Goal: Task Accomplishment & Management: Use online tool/utility

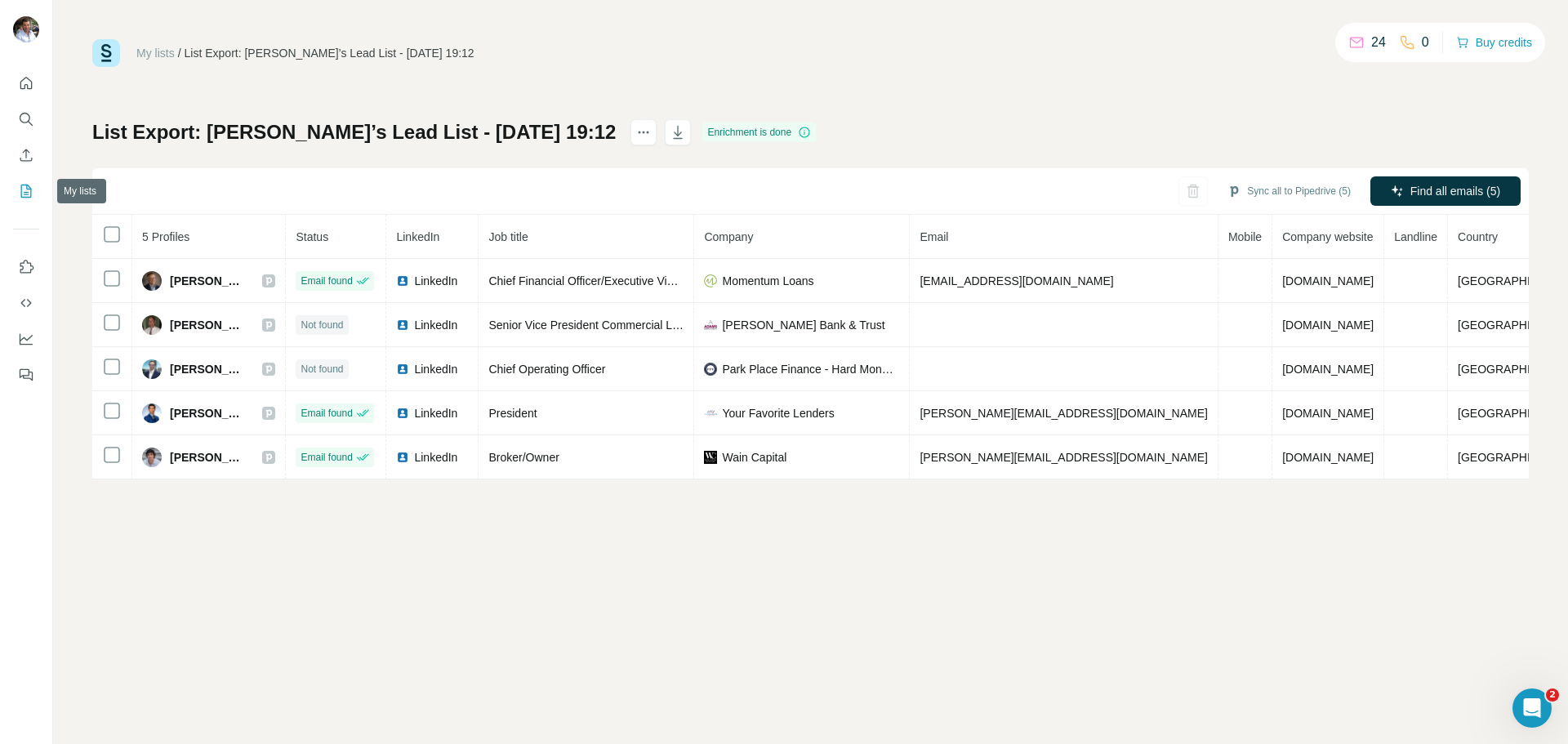
click at [20, 196] on icon "My lists" at bounding box center [26, 191] width 17 height 17
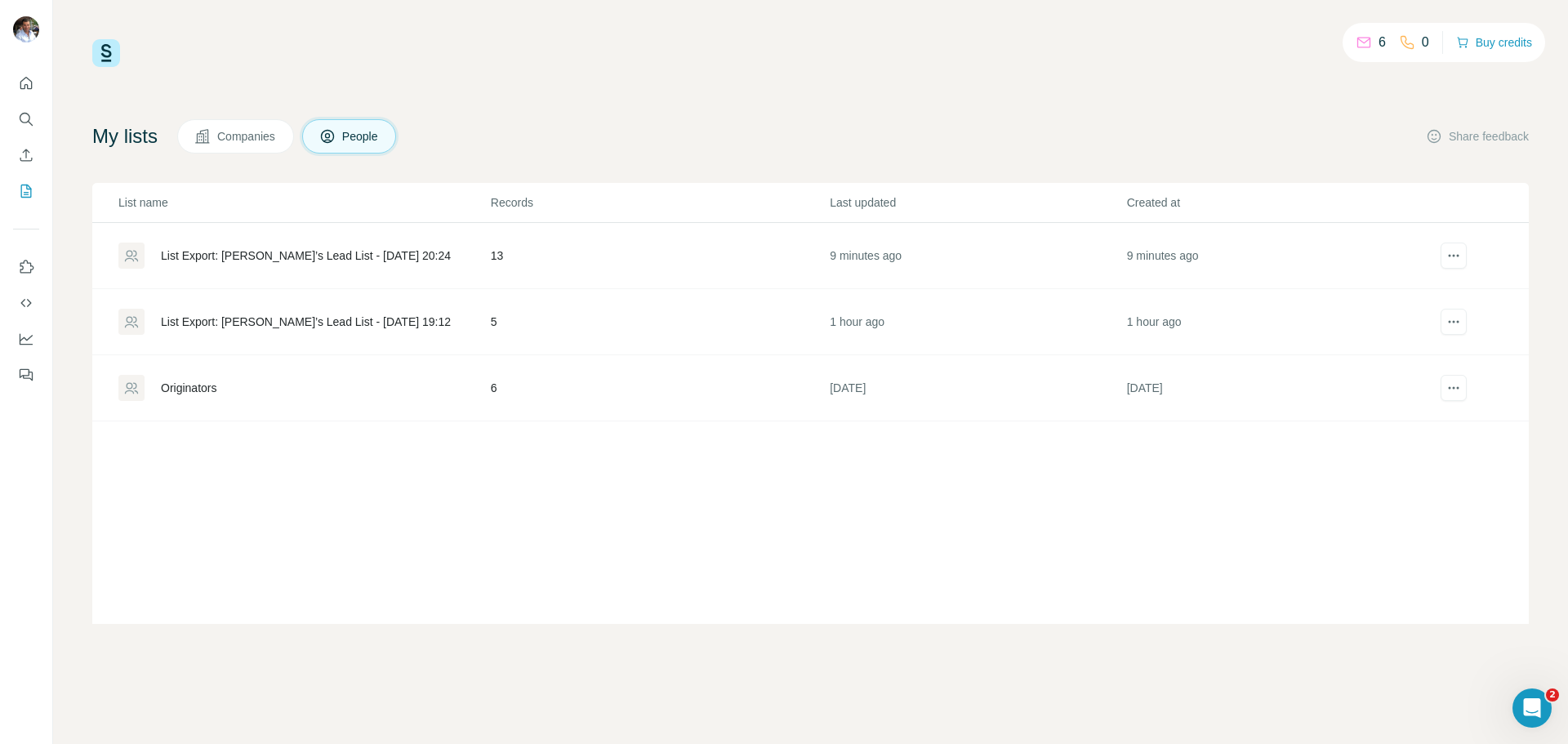
click at [196, 254] on div "List Export: [PERSON_NAME]’s Lead List - [DATE] 20:24" at bounding box center [305, 255] width 289 height 17
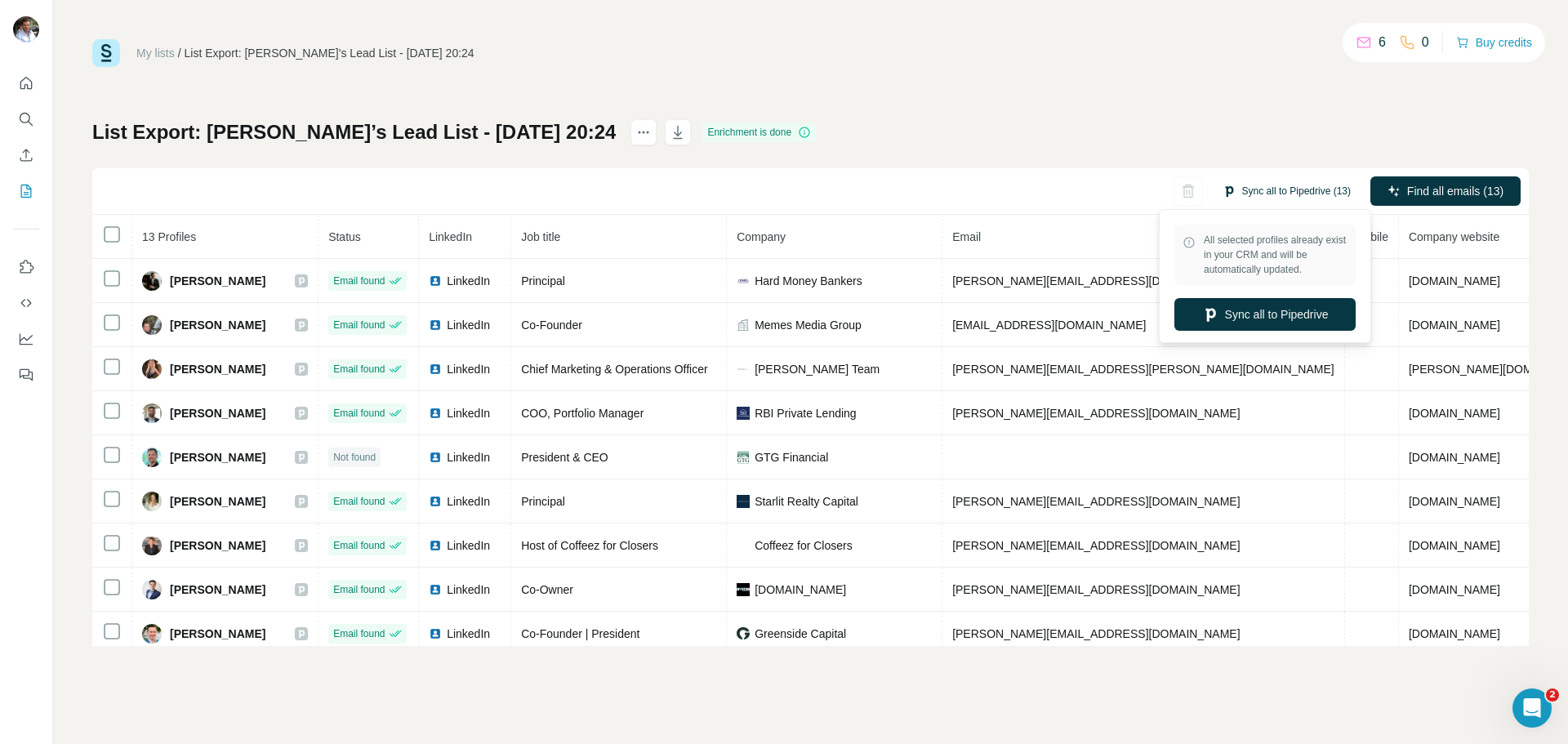
click at [1307, 192] on button "Sync all to Pipedrive (13)" at bounding box center [1286, 191] width 151 height 25
click at [1263, 317] on button "Sync all to Pipedrive" at bounding box center [1266, 314] width 182 height 33
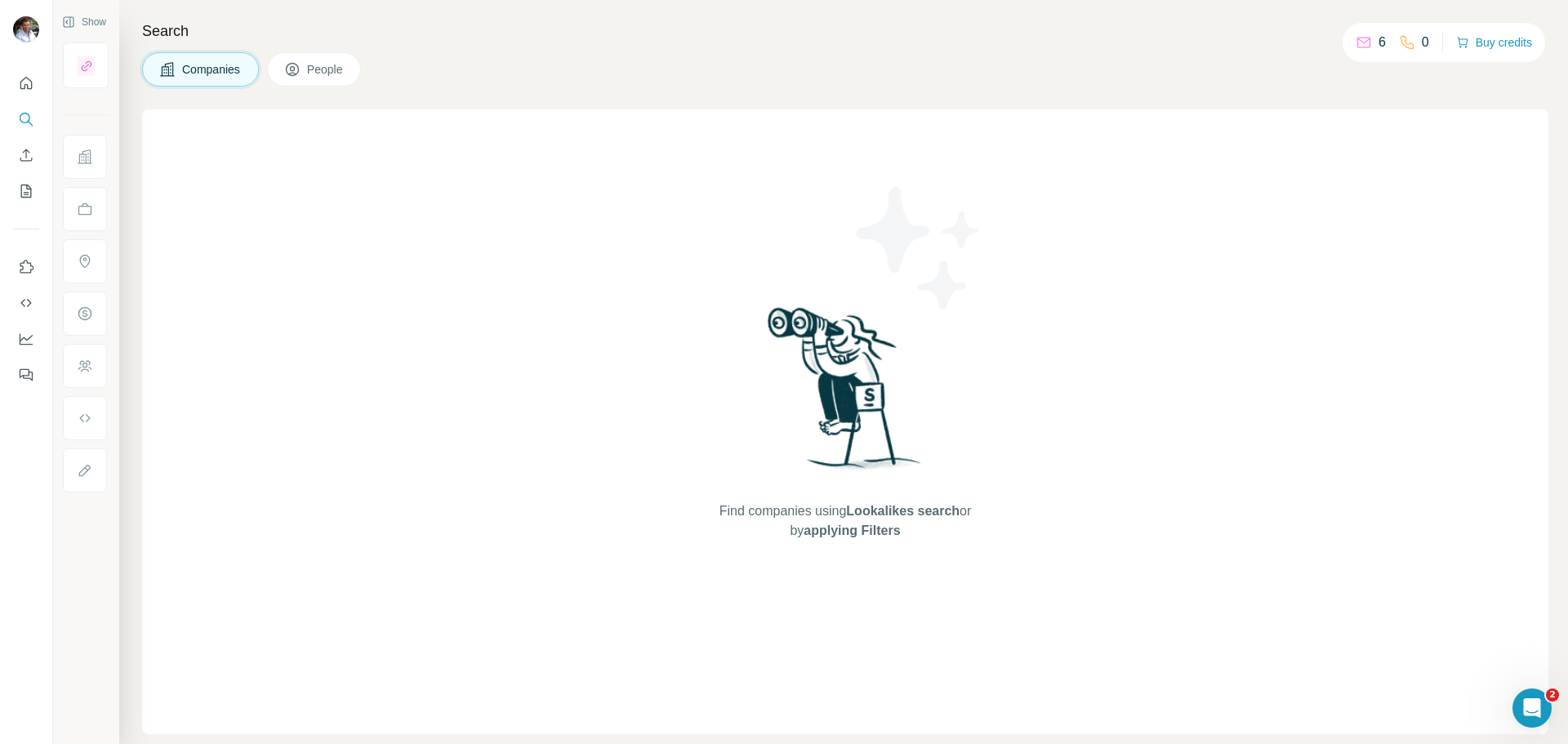
click at [221, 71] on span "Companies" at bounding box center [211, 69] width 59 height 17
click at [30, 116] on icon "Search" at bounding box center [26, 119] width 17 height 17
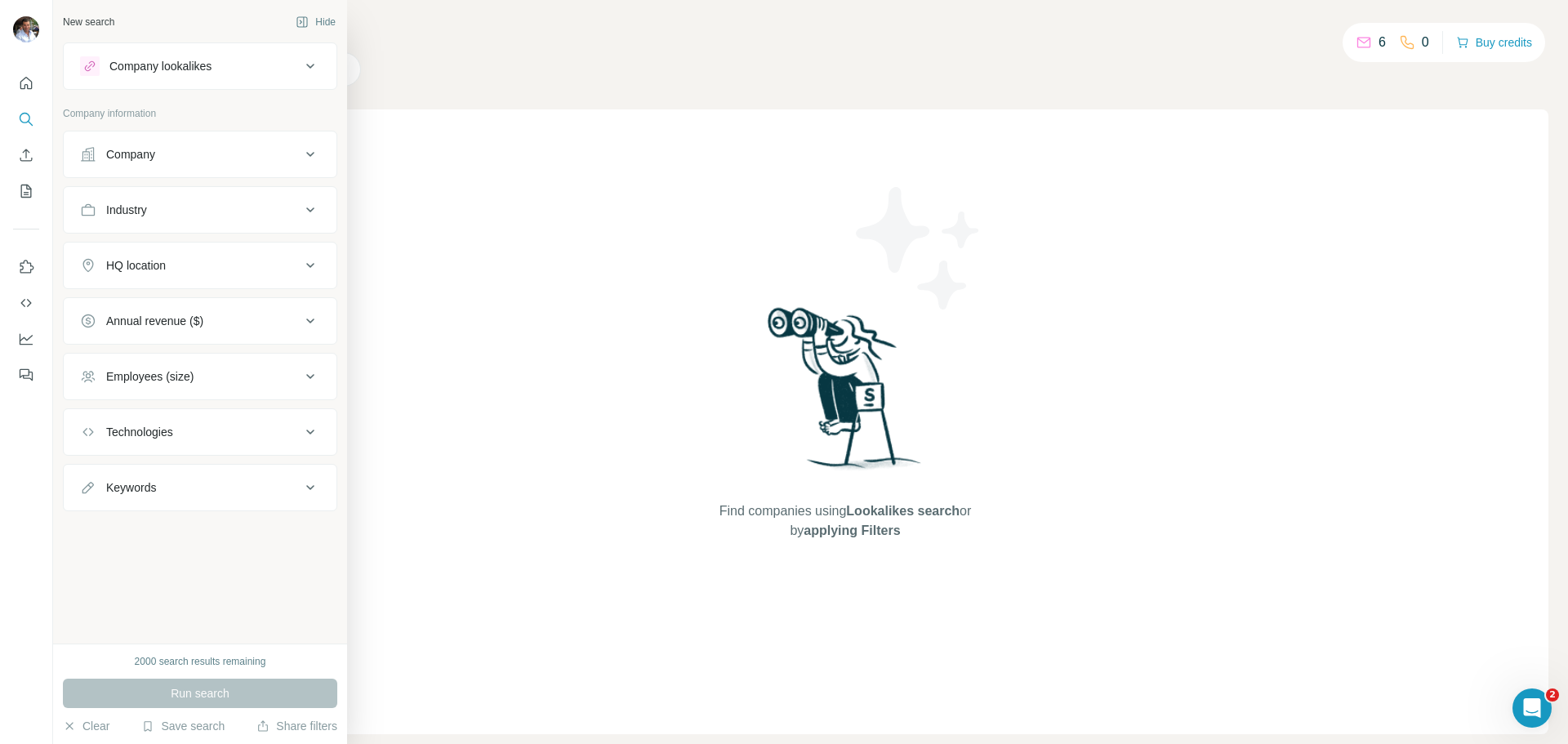
click at [108, 26] on div "New search" at bounding box center [89, 22] width 51 height 15
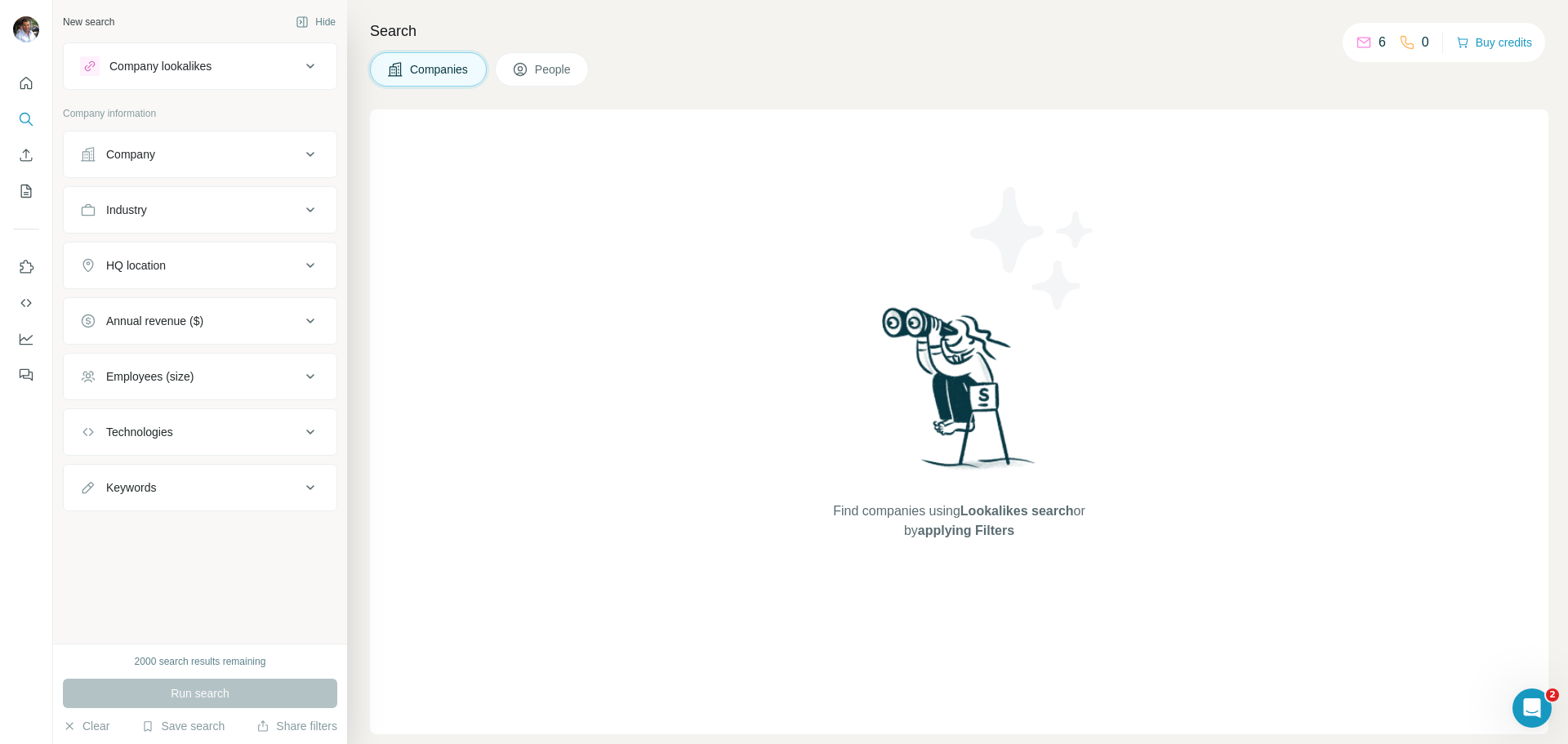
click at [212, 153] on div "Company" at bounding box center [190, 154] width 220 height 17
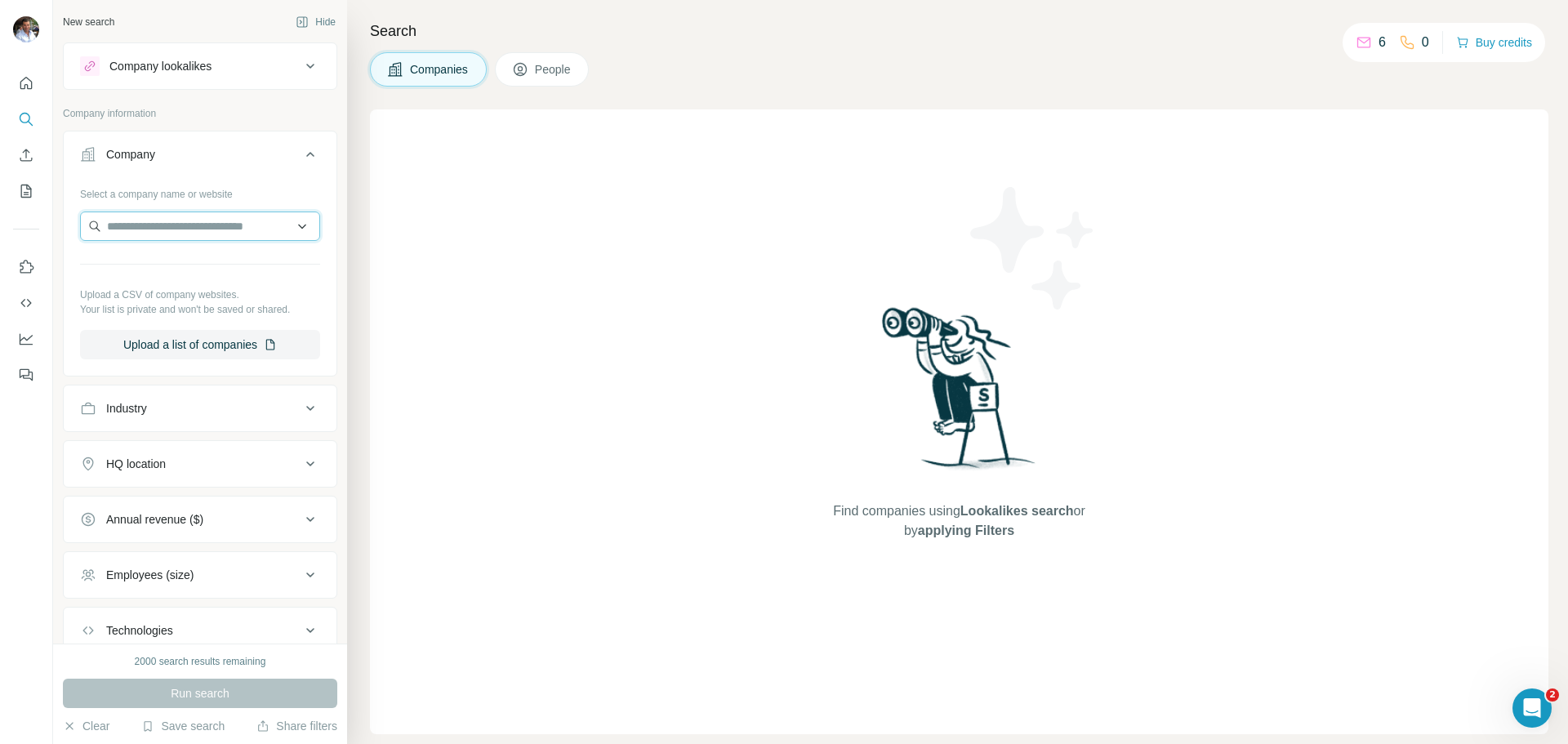
click at [289, 227] on input "text" at bounding box center [200, 226] width 240 height 30
click at [211, 343] on button "Upload a list of companies" at bounding box center [200, 345] width 240 height 30
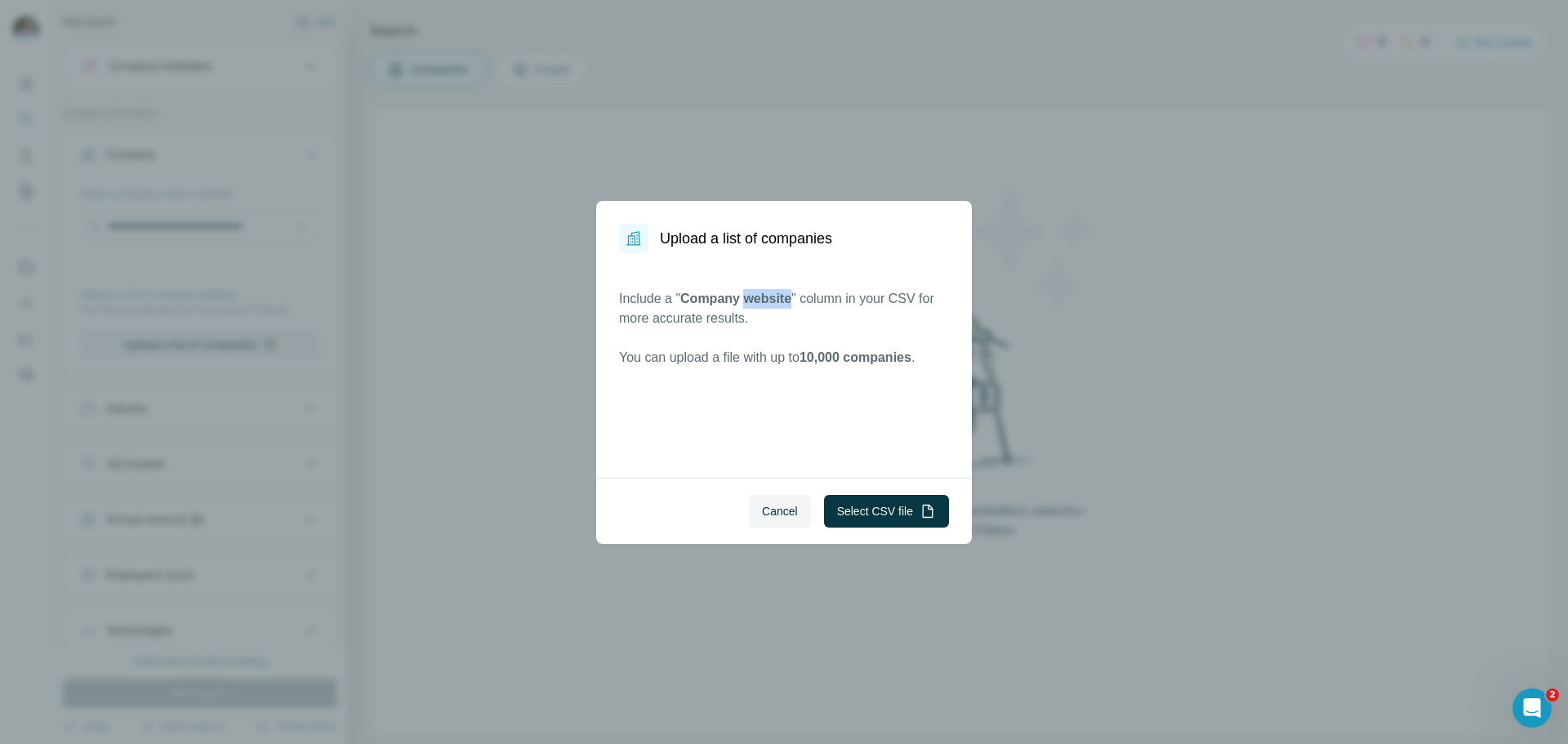
drag, startPoint x: 796, startPoint y: 303, endPoint x: 747, endPoint y: 303, distance: 49.0
click at [747, 303] on span "Company website" at bounding box center [736, 298] width 111 height 14
click at [719, 426] on div "Include a " Company website " column in your CSV for more accurate results. You…" at bounding box center [784, 365] width 375 height 224
click at [776, 512] on span "Cancel" at bounding box center [780, 511] width 36 height 17
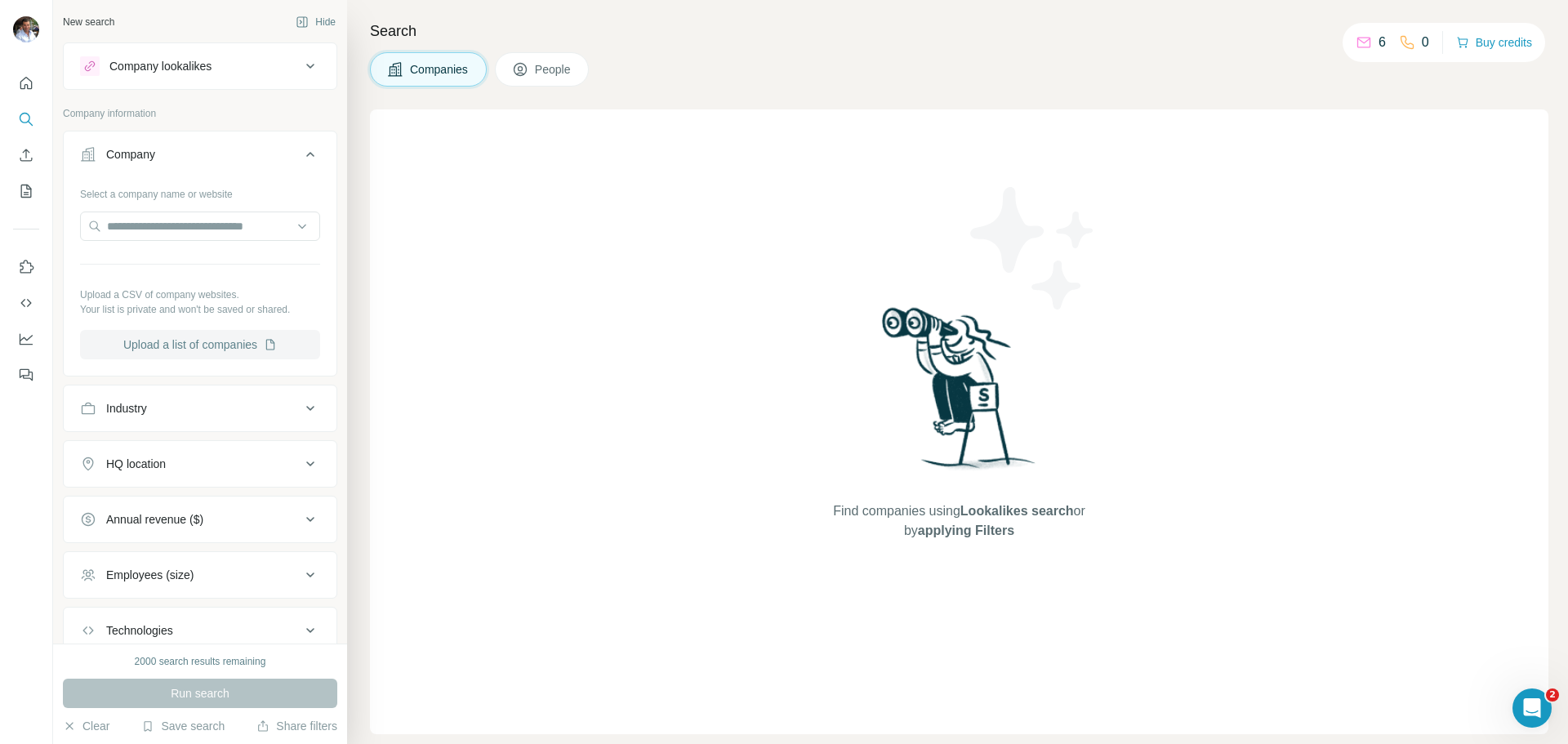
click at [223, 338] on button "Upload a list of companies" at bounding box center [200, 345] width 240 height 30
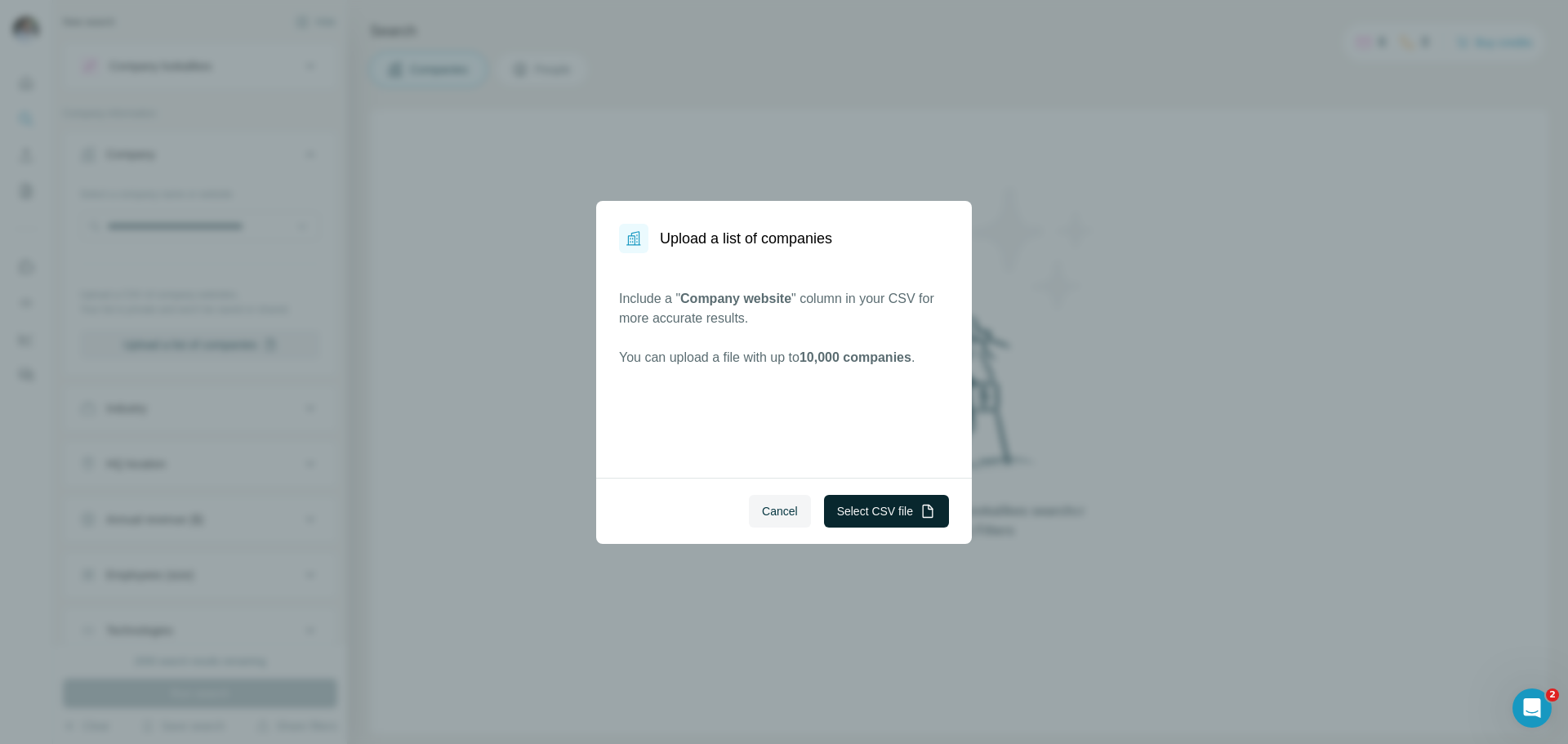
click at [863, 513] on button "Select CSV file" at bounding box center [886, 511] width 124 height 33
click at [869, 505] on button "Select CSV file" at bounding box center [886, 511] width 124 height 33
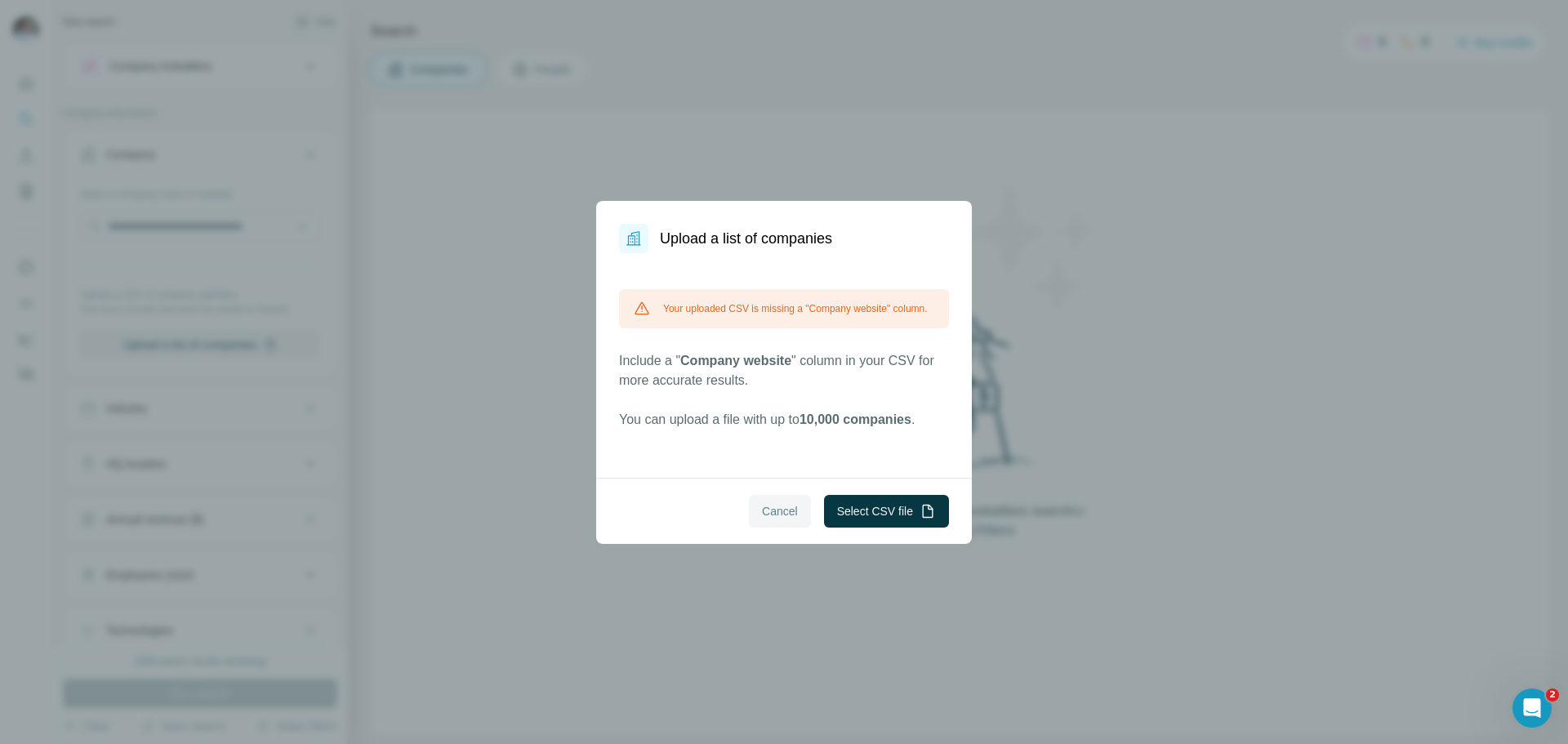
click at [776, 506] on span "Cancel" at bounding box center [780, 511] width 36 height 17
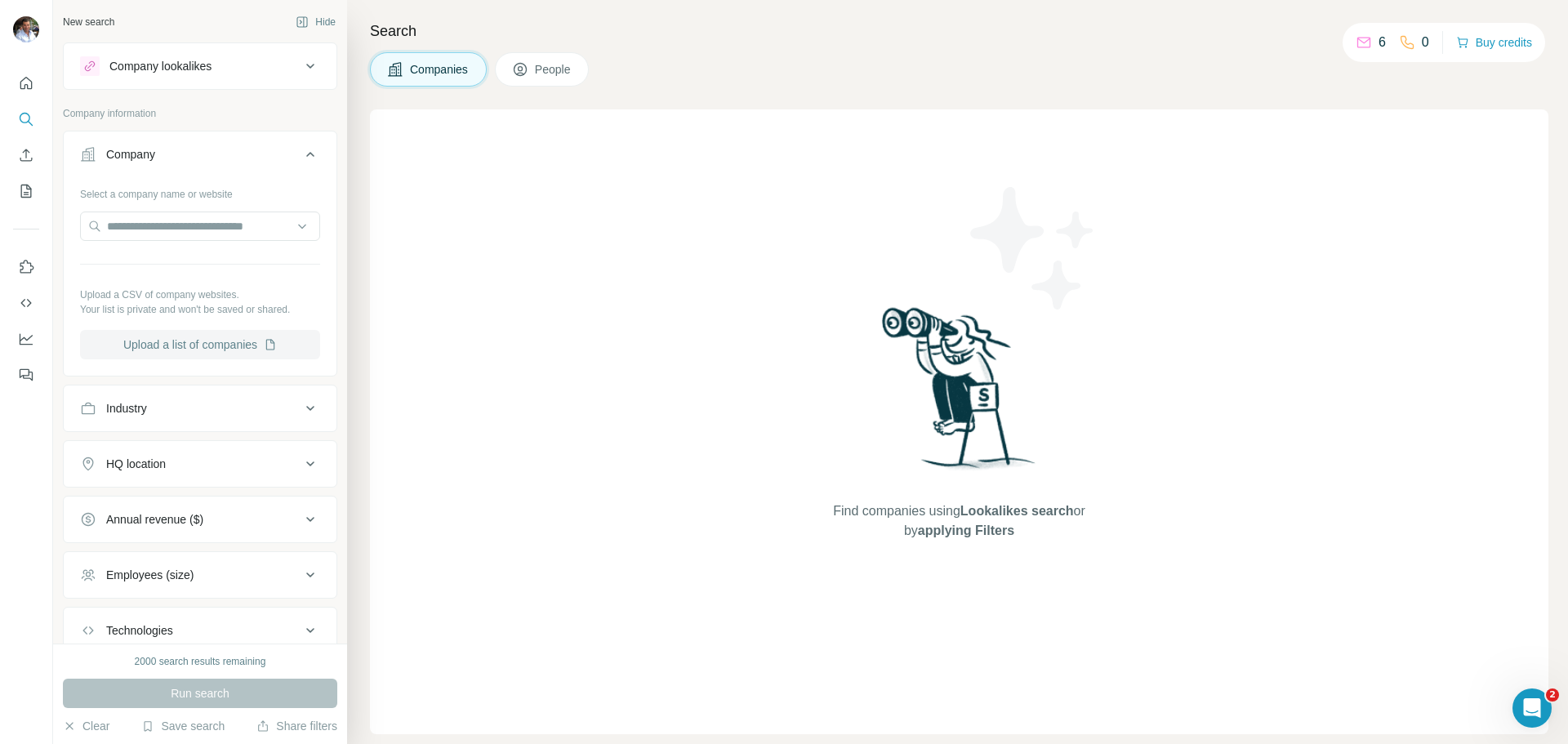
click at [228, 343] on button "Upload a list of companies" at bounding box center [200, 345] width 240 height 30
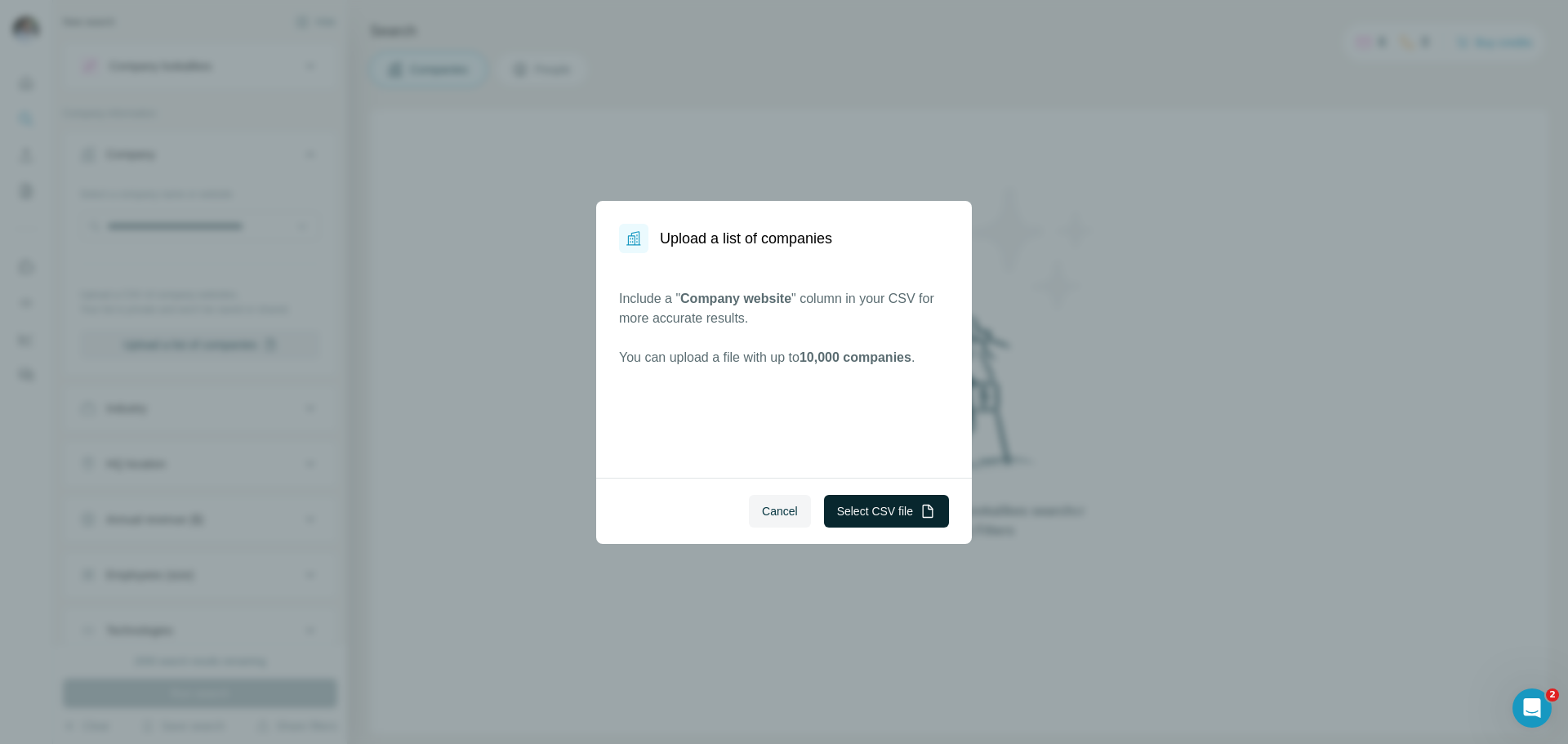
click at [892, 519] on button "Select CSV file" at bounding box center [886, 511] width 124 height 33
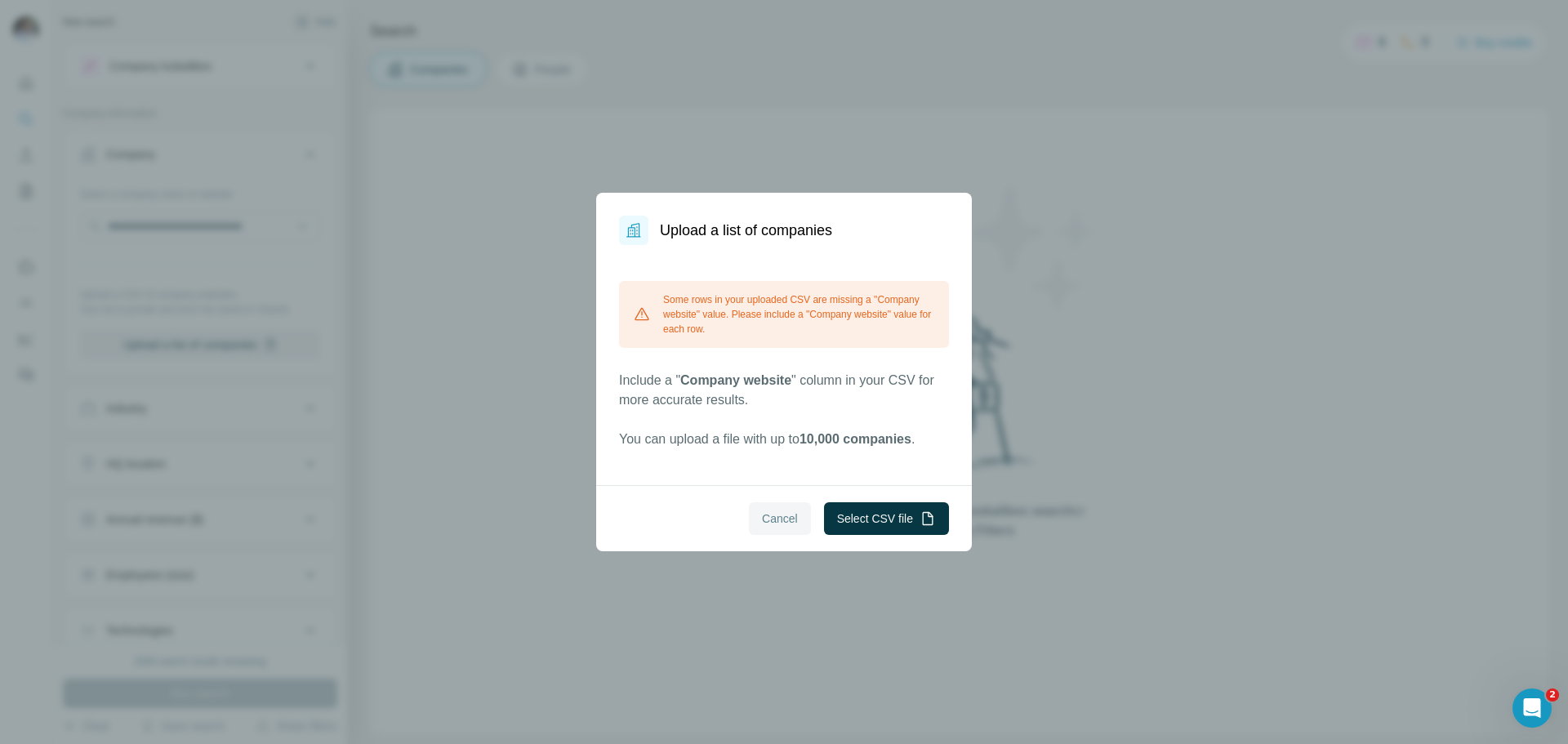
click at [782, 529] on button "Cancel" at bounding box center [780, 518] width 62 height 33
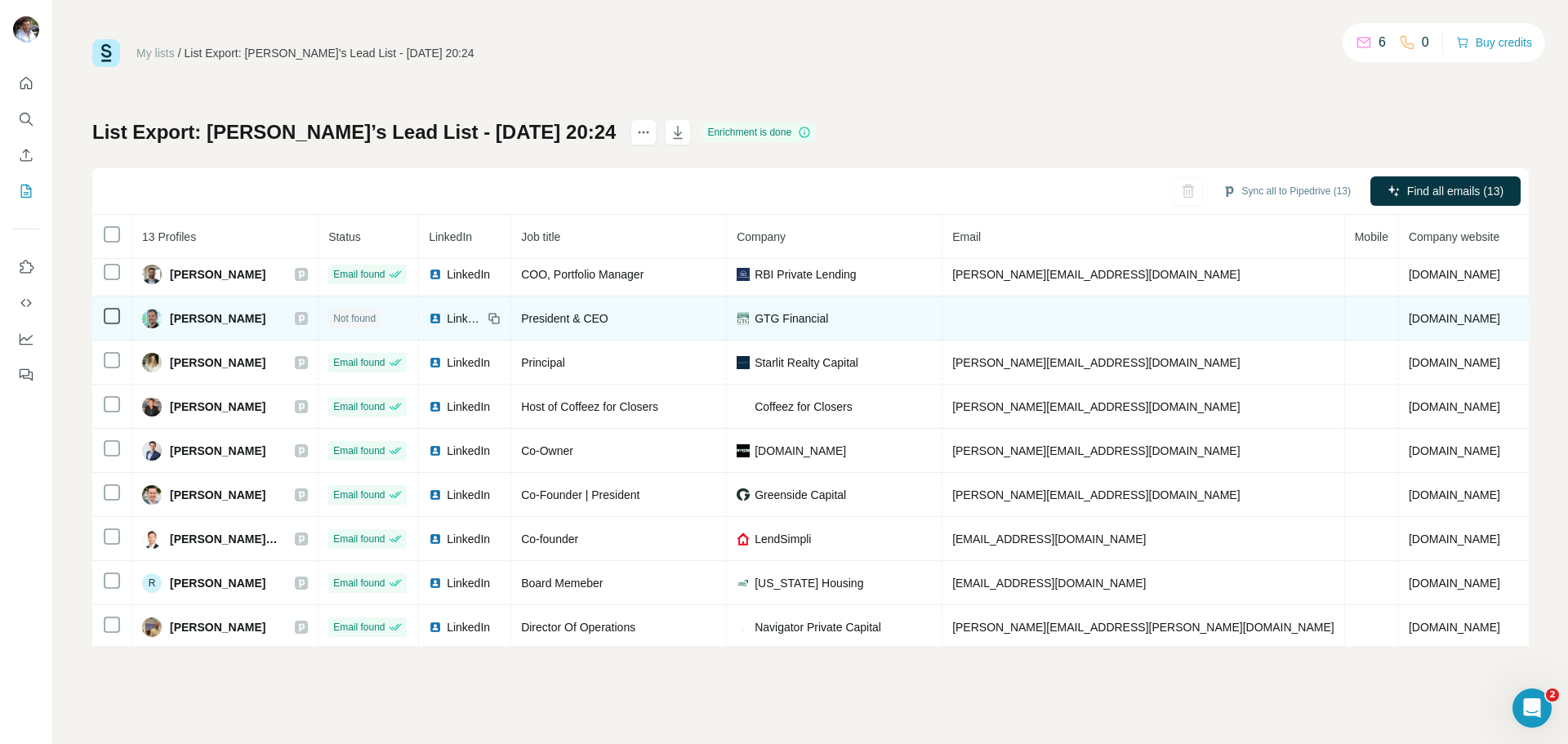
scroll to position [195, 0]
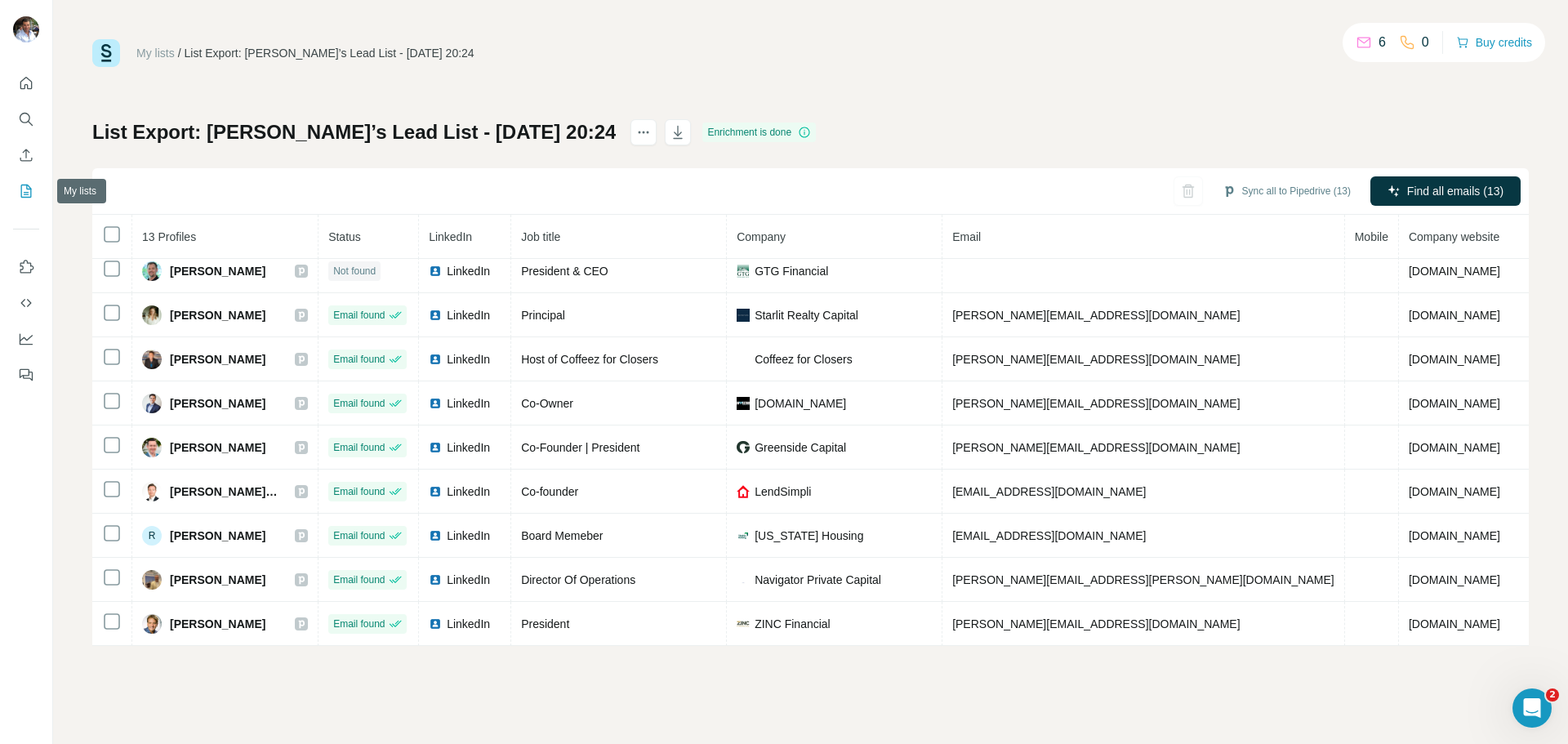
click at [27, 192] on icon "My lists" at bounding box center [28, 190] width 8 height 11
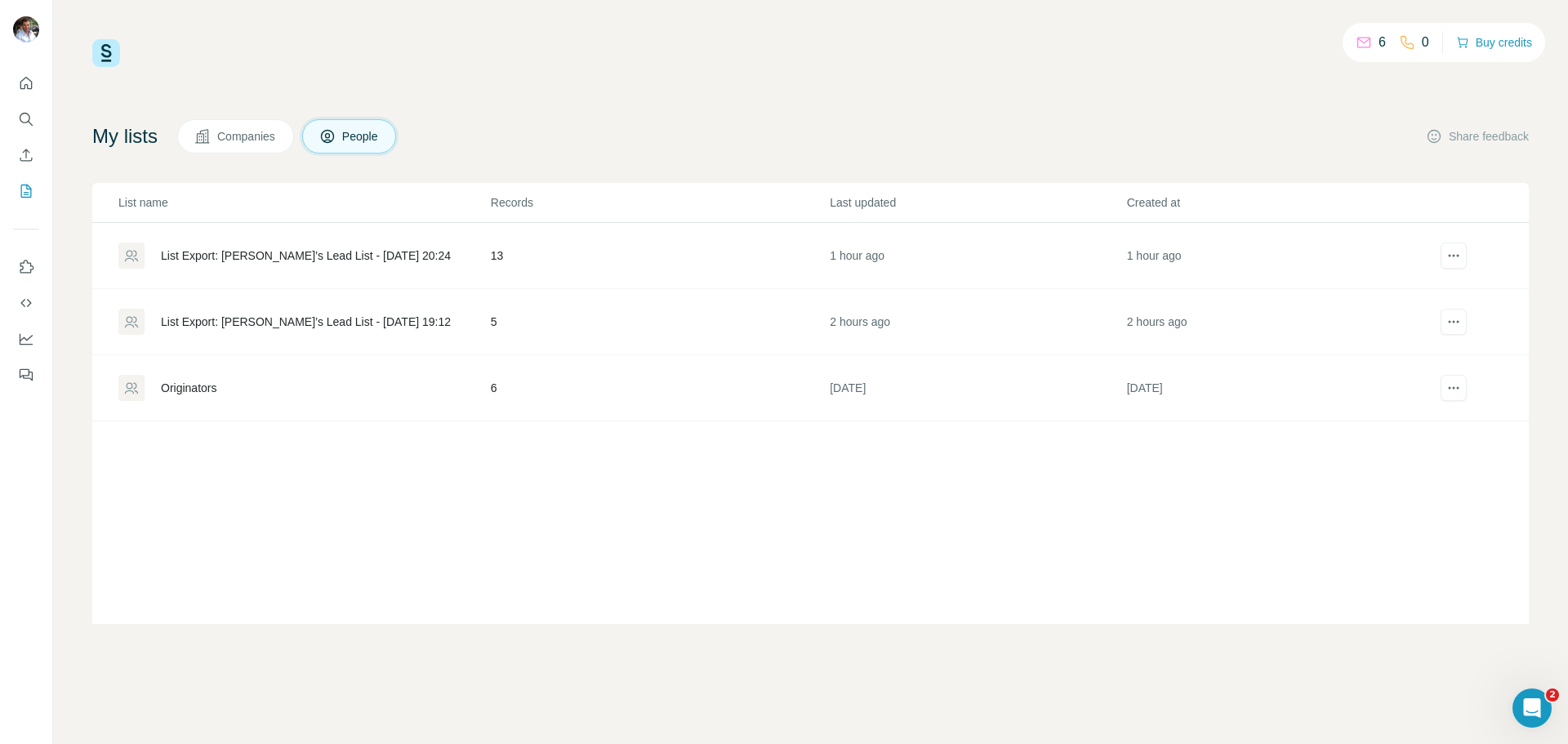
click at [238, 318] on div "List Export: [PERSON_NAME]’s Lead List - [DATE] 19:12" at bounding box center [305, 321] width 289 height 17
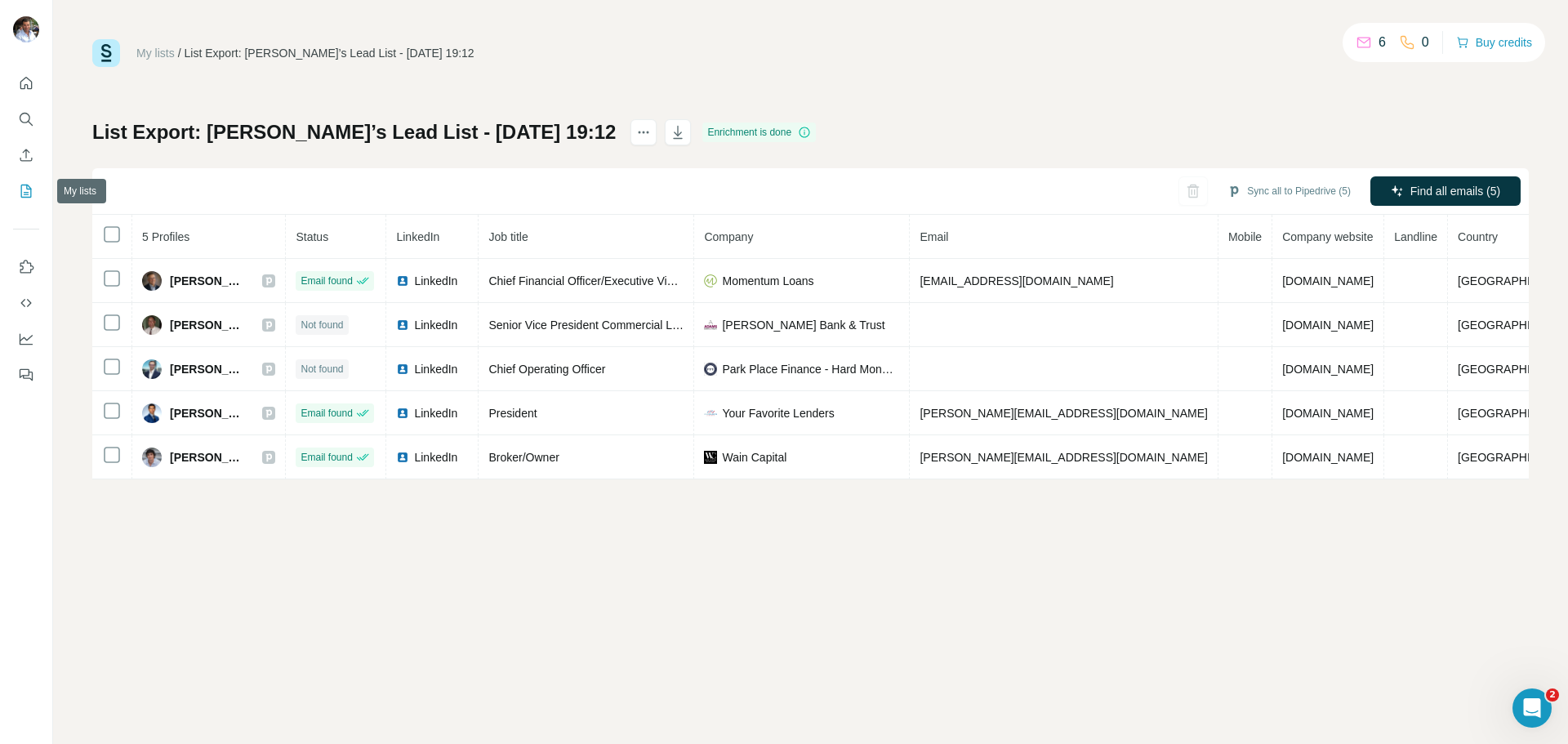
click at [24, 194] on icon "My lists" at bounding box center [26, 191] width 17 height 17
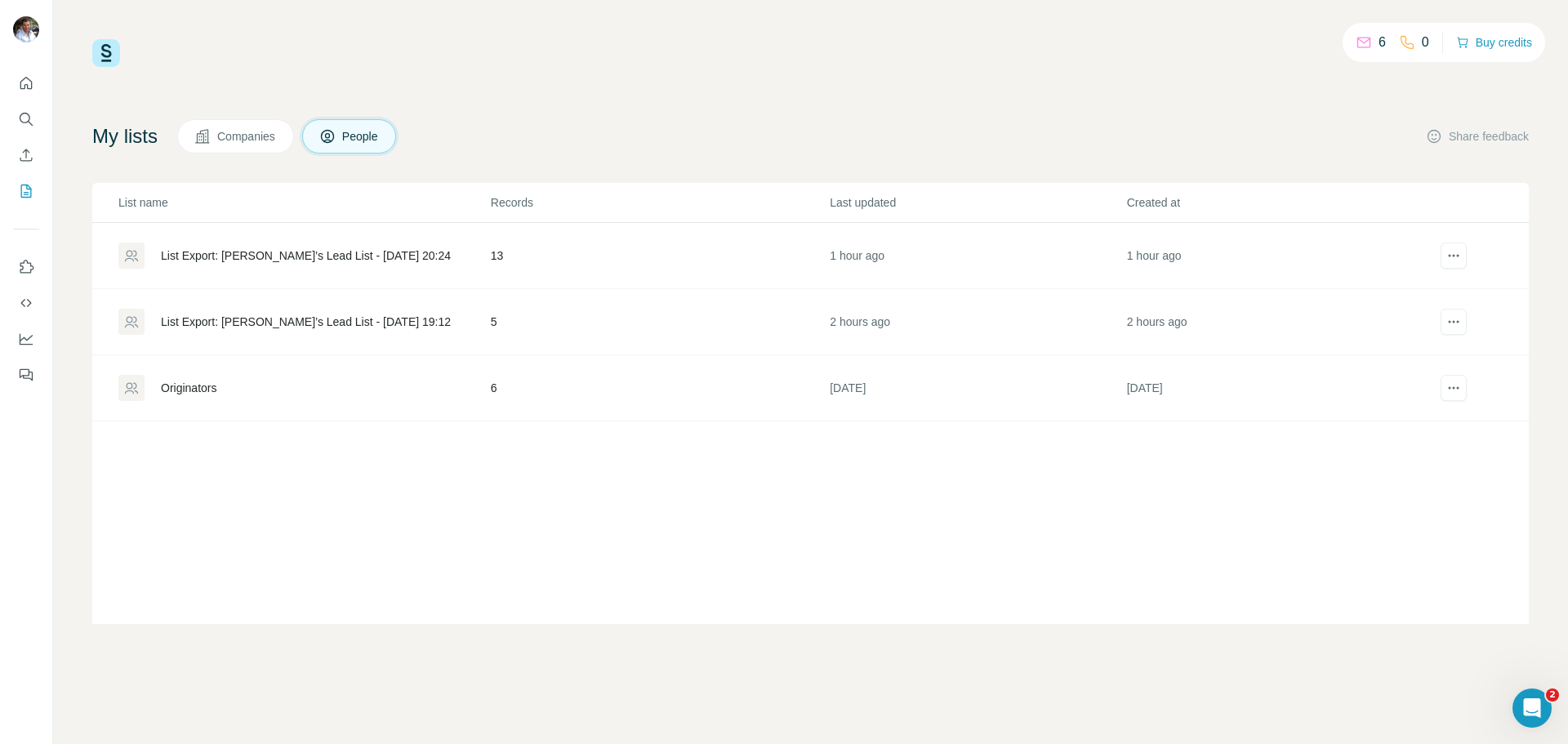
click at [184, 388] on div "Originators" at bounding box center [189, 387] width 55 height 17
